Goal: Use online tool/utility: Utilize a website feature to perform a specific function

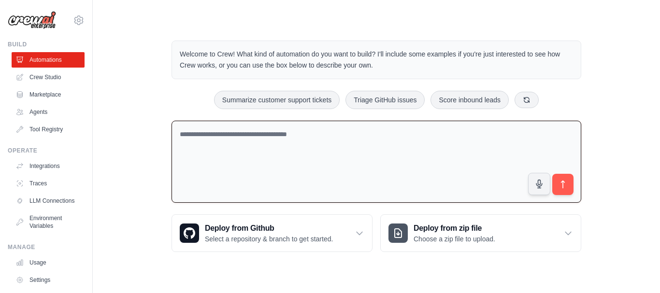
click at [211, 141] on textarea at bounding box center [377, 162] width 410 height 83
paste textarea "**********"
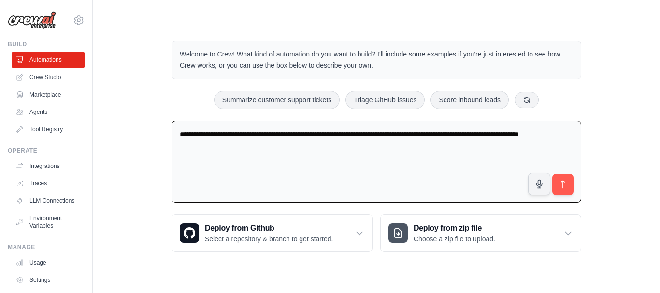
type textarea "**********"
click at [566, 178] on button "submit" at bounding box center [563, 185] width 22 height 22
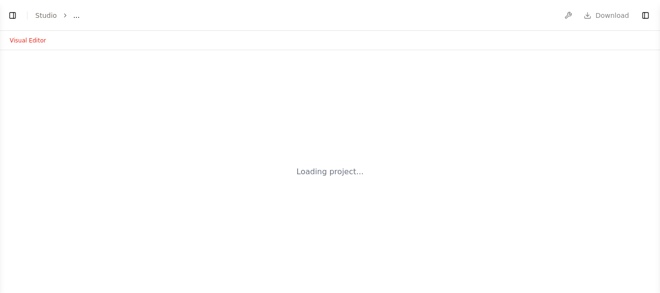
select select "****"
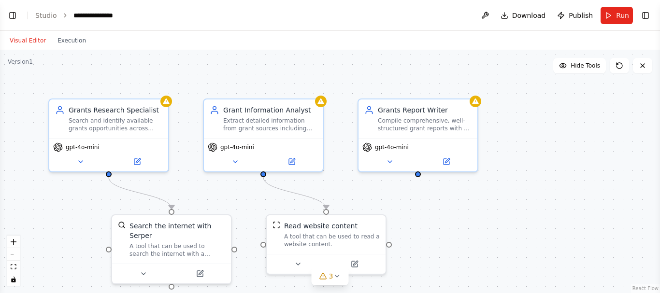
scroll to position [240, 0]
click at [548, 241] on div ".deletable-edge-delete-btn { width: 20px; height: 20px; border: 0px solid #ffff…" at bounding box center [330, 171] width 660 height 243
click at [8, 18] on button "Toggle Left Sidebar" at bounding box center [13, 16] width 14 height 14
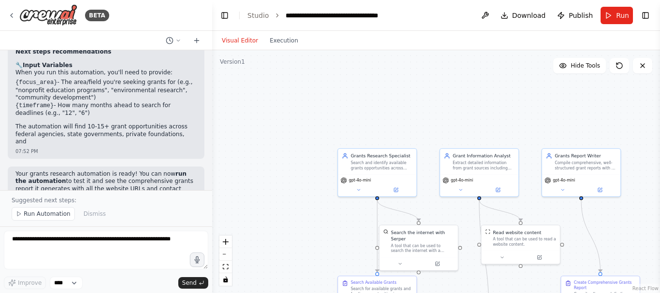
scroll to position [766, 0]
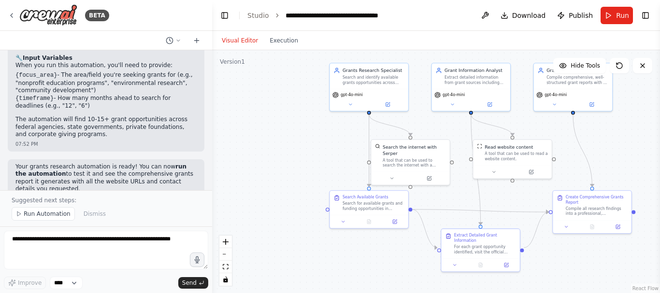
drag, startPoint x: 641, startPoint y: 233, endPoint x: 632, endPoint y: 159, distance: 74.5
click at [632, 159] on div ".deletable-edge-delete-btn { width: 20px; height: 20px; border: 0px solid #ffff…" at bounding box center [436, 171] width 448 height 243
click at [616, 18] on button "Run" at bounding box center [617, 15] width 32 height 17
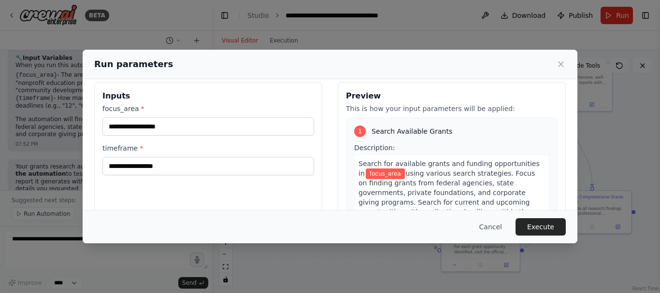
scroll to position [0, 0]
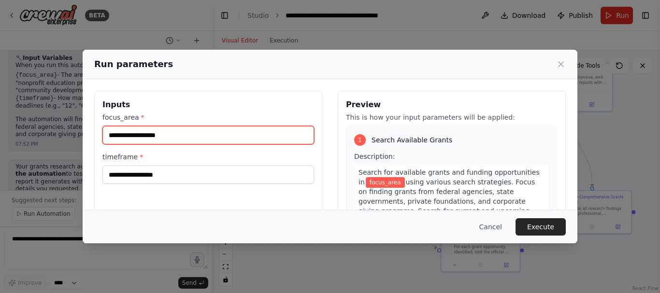
click at [194, 138] on input "focus_area *" at bounding box center [209, 135] width 212 height 18
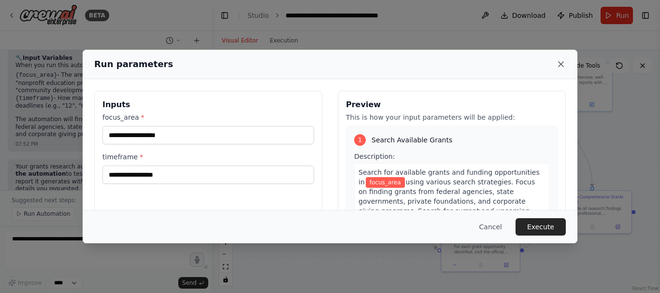
click at [560, 62] on icon at bounding box center [562, 64] width 10 height 10
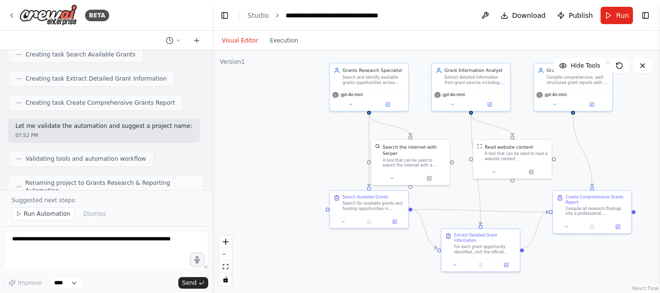
scroll to position [379, 0]
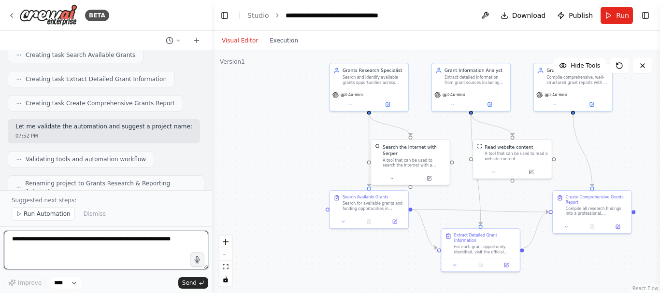
click at [61, 248] on textarea at bounding box center [106, 250] width 205 height 39
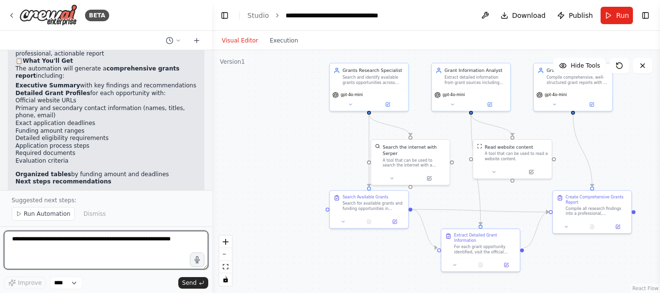
scroll to position [677, 0]
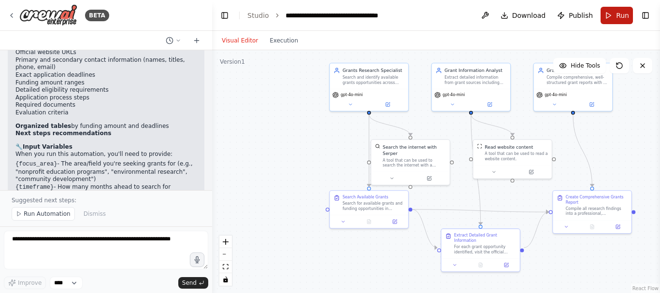
click at [622, 16] on span "Run" at bounding box center [622, 16] width 13 height 10
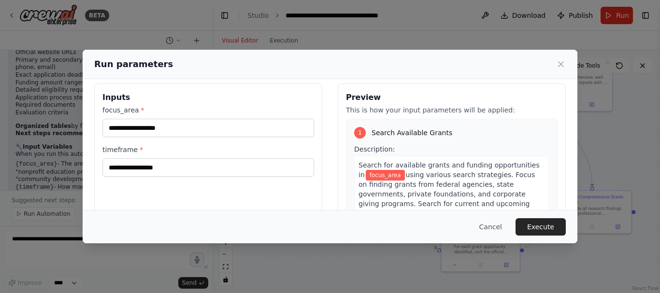
scroll to position [0, 0]
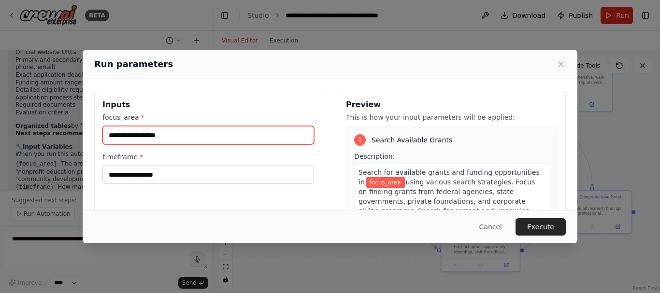
click at [173, 132] on input "focus_area *" at bounding box center [209, 135] width 212 height 18
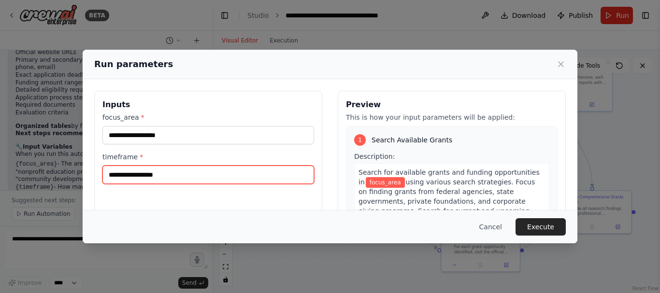
click at [164, 166] on input "timeframe *" at bounding box center [209, 175] width 212 height 18
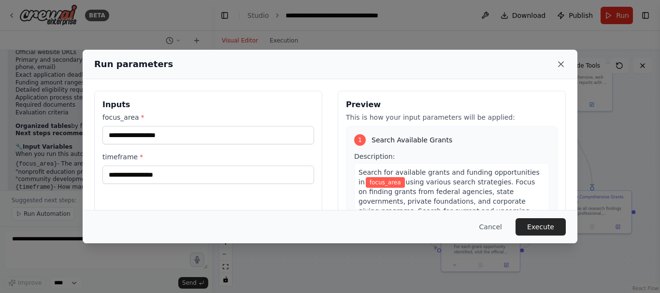
click at [558, 62] on icon at bounding box center [562, 64] width 10 height 10
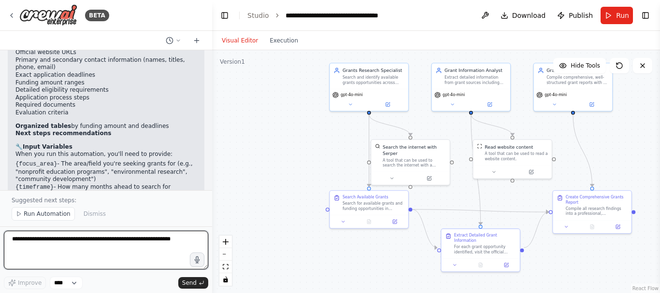
click at [42, 249] on textarea at bounding box center [106, 250] width 205 height 39
click at [46, 240] on textarea at bounding box center [106, 250] width 205 height 39
paste textarea "**********"
type textarea "**********"
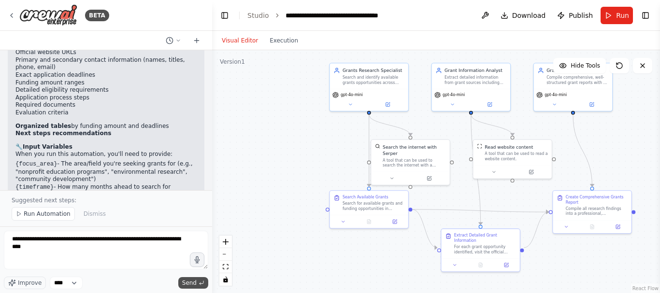
click at [193, 283] on span "Send" at bounding box center [189, 283] width 15 height 8
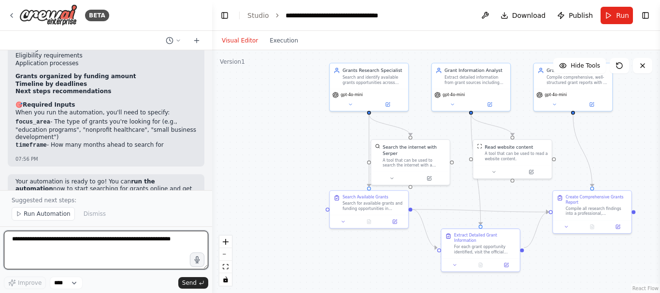
scroll to position [1290, 0]
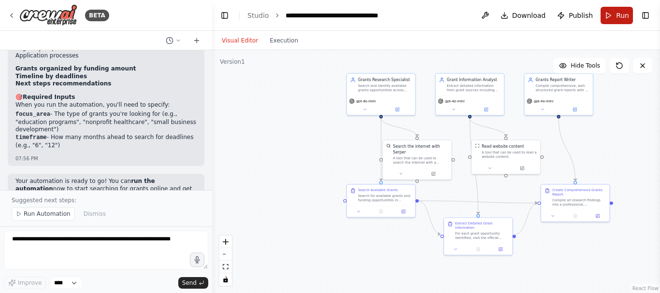
click at [622, 21] on button "Run" at bounding box center [617, 15] width 32 height 17
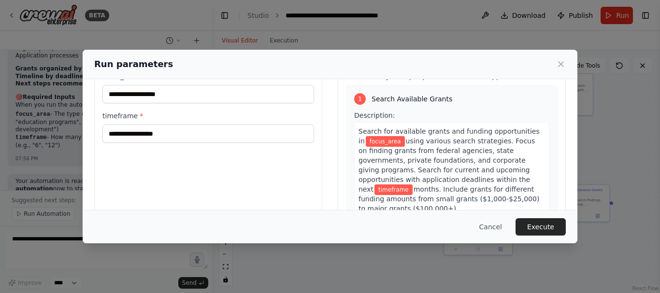
scroll to position [0, 0]
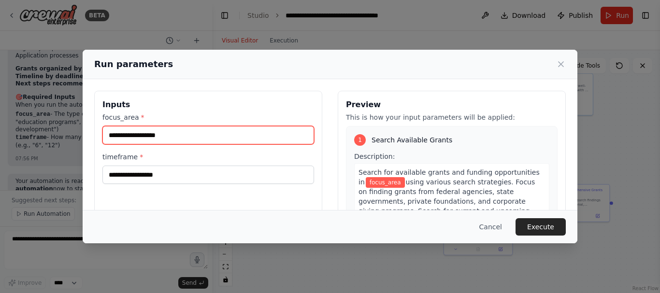
click at [223, 141] on input "focus_area *" at bounding box center [209, 135] width 212 height 18
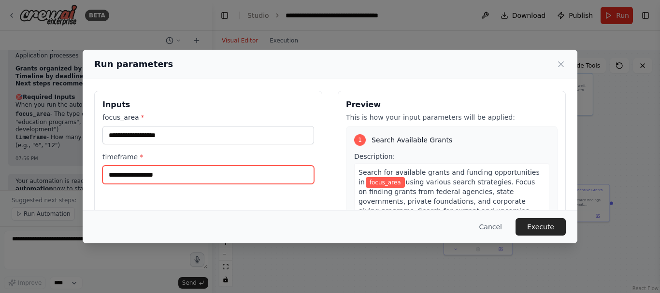
click at [199, 166] on input "timeframe *" at bounding box center [209, 175] width 212 height 18
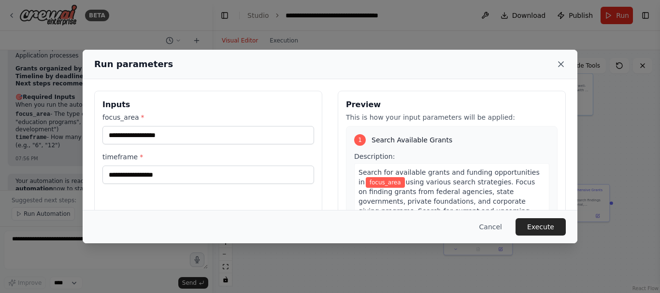
click at [560, 62] on icon at bounding box center [562, 64] width 10 height 10
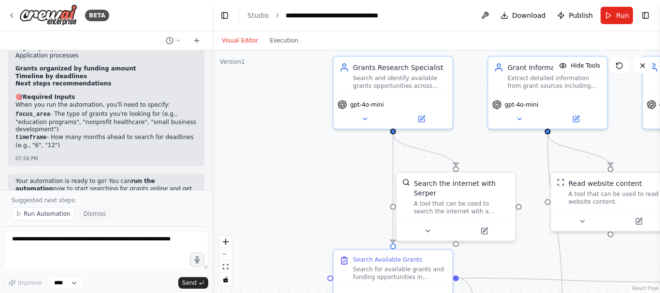
click at [85, 216] on span "Dismiss" at bounding box center [95, 214] width 22 height 8
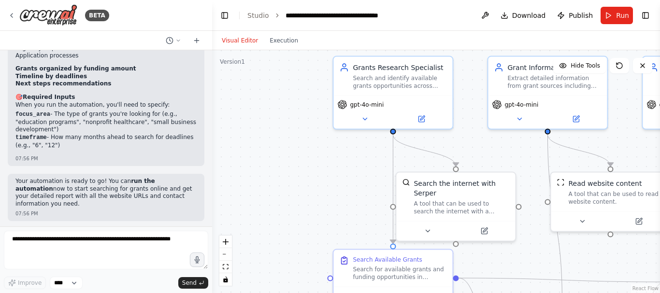
scroll to position [1254, 0]
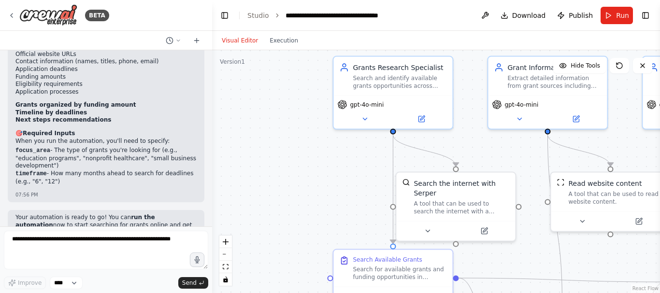
click at [635, 11] on header "**********" at bounding box center [436, 15] width 448 height 31
click at [627, 17] on span "Run" at bounding box center [622, 16] width 13 height 10
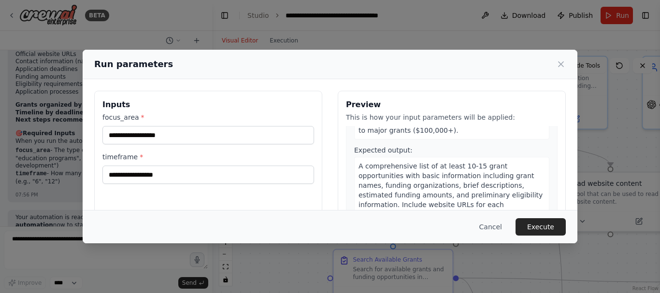
scroll to position [145, 0]
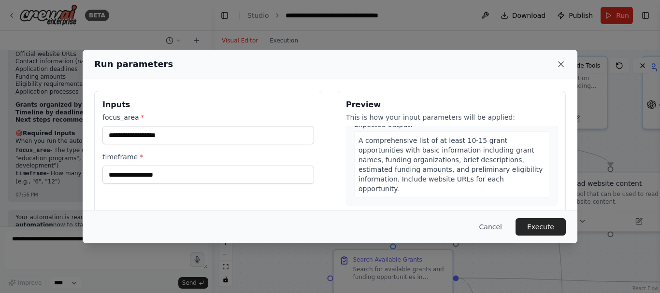
click at [563, 62] on icon at bounding box center [562, 64] width 10 height 10
